Goal: Entertainment & Leisure: Consume media (video, audio)

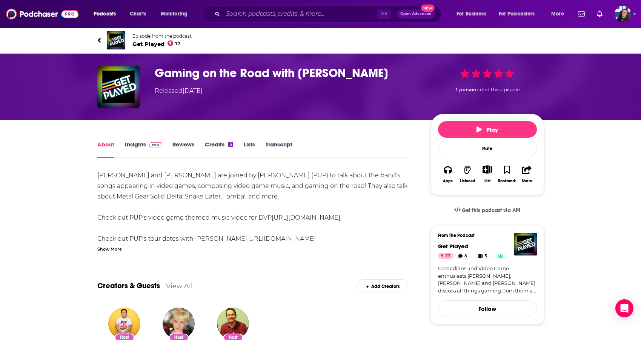
click at [121, 83] on img "Gaming on the Road with Zack Mykula" at bounding box center [118, 87] width 42 height 42
click at [124, 82] on img "Gaming on the Road with Zack Mykula" at bounding box center [118, 87] width 42 height 42
click at [141, 45] on span "Get Played 77" at bounding box center [161, 43] width 59 height 7
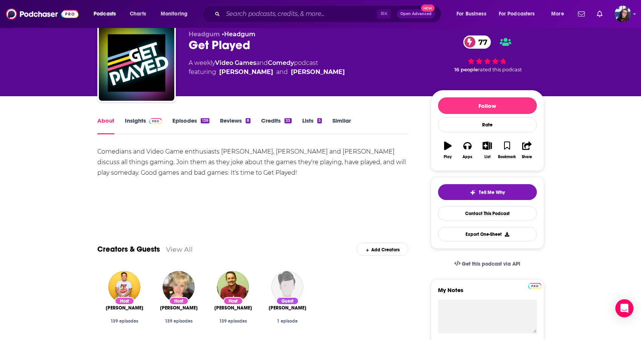
scroll to position [28, 0]
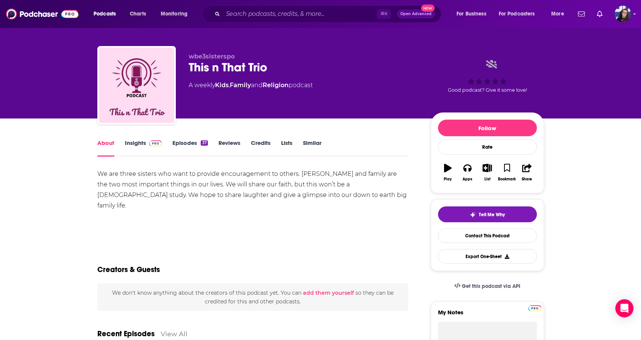
scroll to position [6, 0]
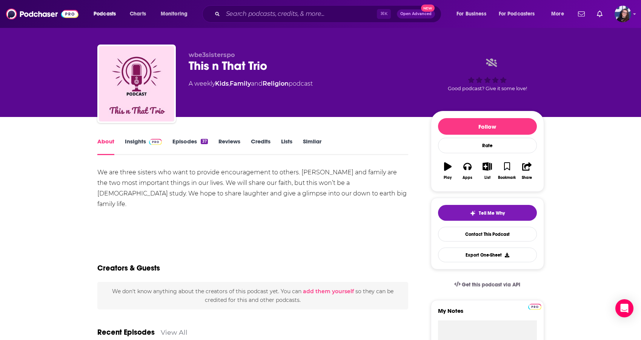
click at [195, 142] on link "Episodes 37" at bounding box center [189, 146] width 35 height 17
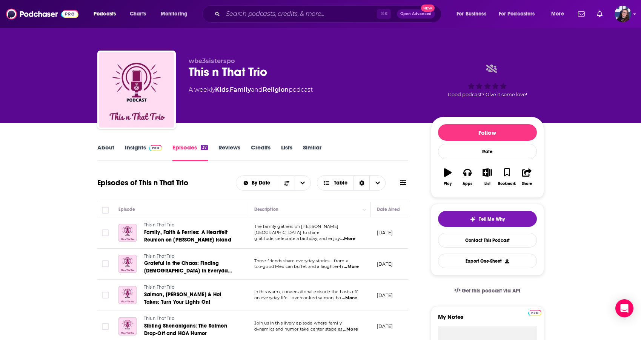
click at [126, 149] on link "Insights" at bounding box center [143, 152] width 37 height 17
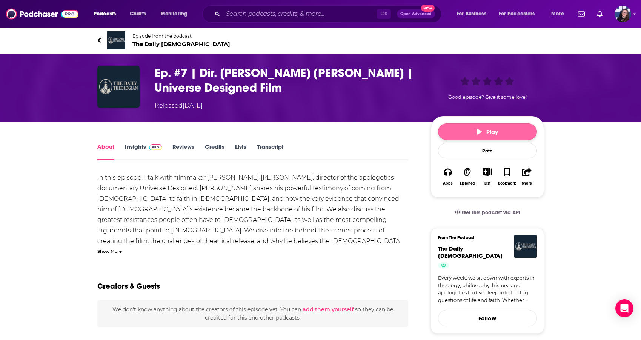
click at [486, 132] on span "Play" at bounding box center [488, 131] width 22 height 7
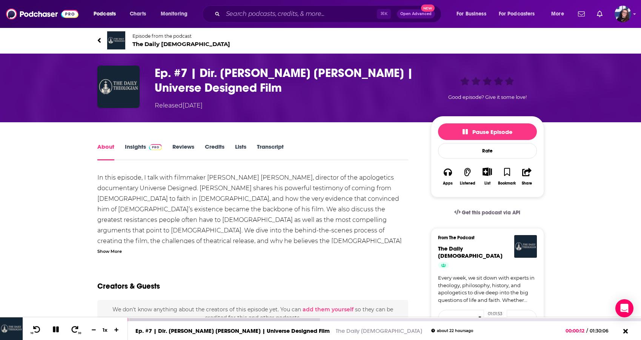
click at [480, 319] on div "01:01:53" at bounding box center [384, 319] width 513 height 3
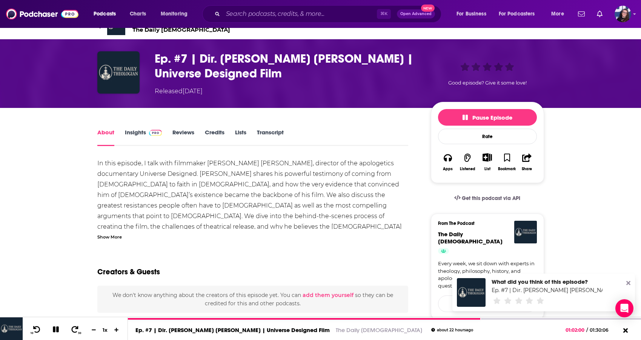
scroll to position [46, 0]
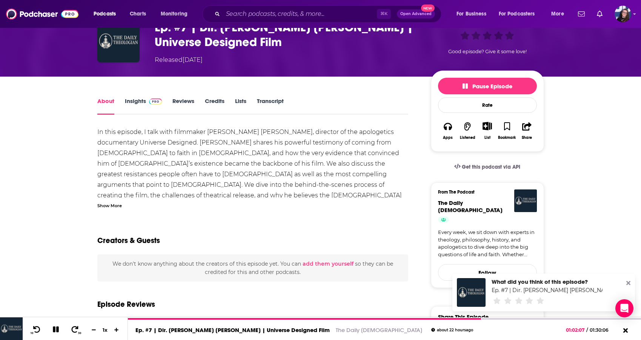
click at [628, 283] on icon at bounding box center [628, 283] width 4 height 4
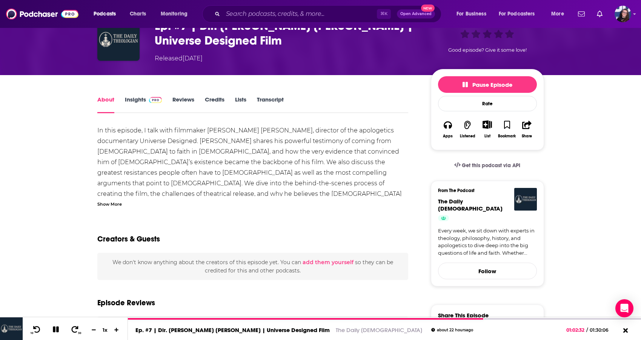
scroll to position [49, 0]
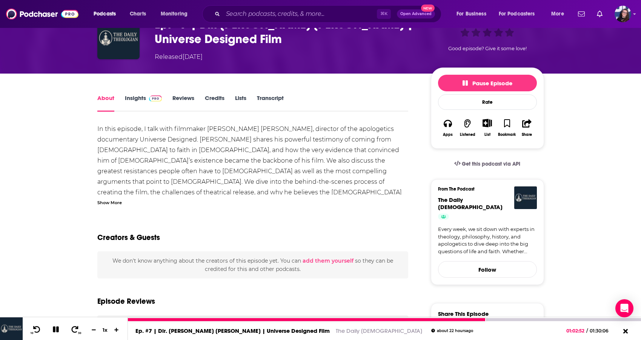
click at [34, 331] on icon at bounding box center [36, 329] width 9 height 7
click at [55, 328] on icon at bounding box center [56, 329] width 6 height 6
